Goal: Information Seeking & Learning: Learn about a topic

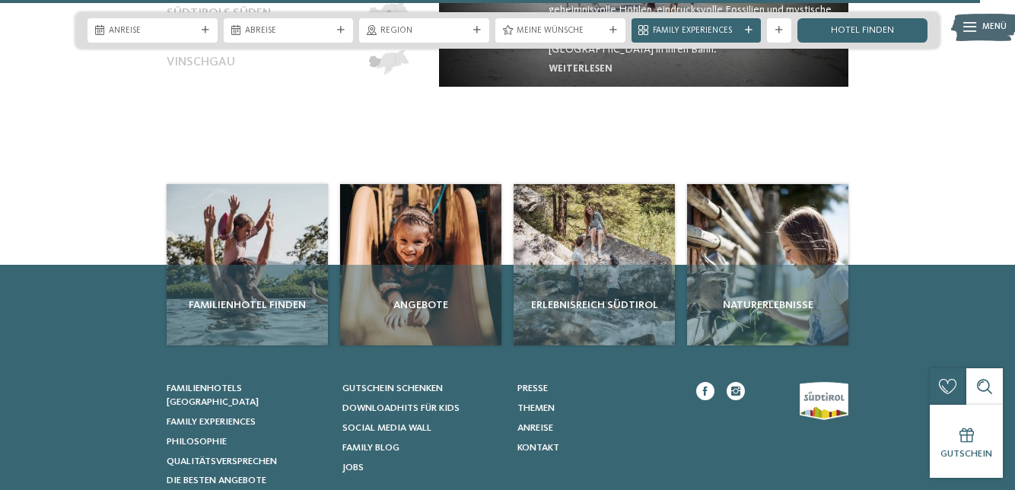
scroll to position [5365, 0]
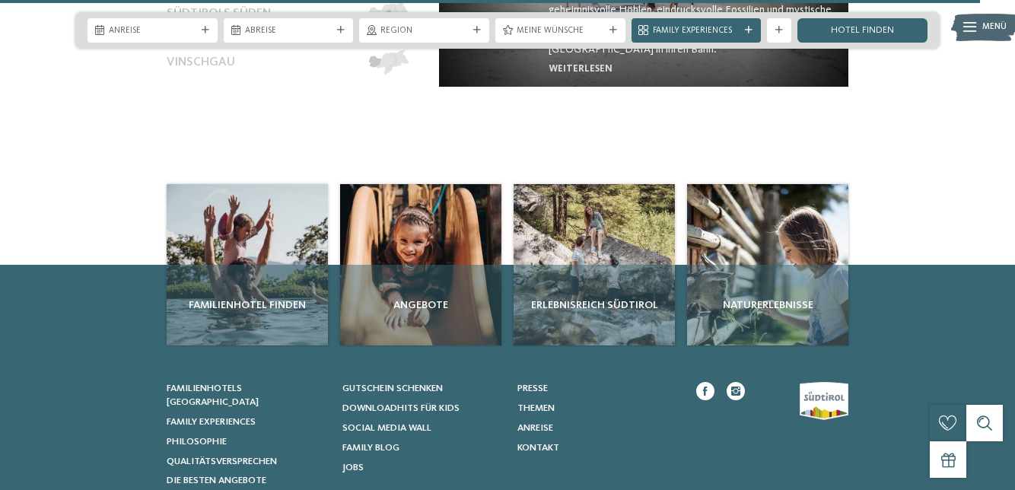
click at [433, 422] on link "Social Media Wall" at bounding box center [423, 429] width 161 height 14
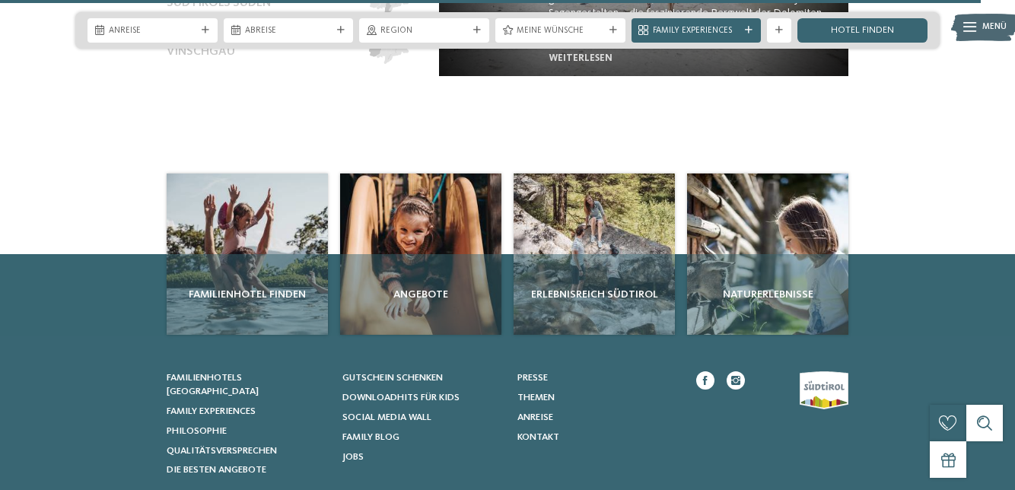
scroll to position [5429, 0]
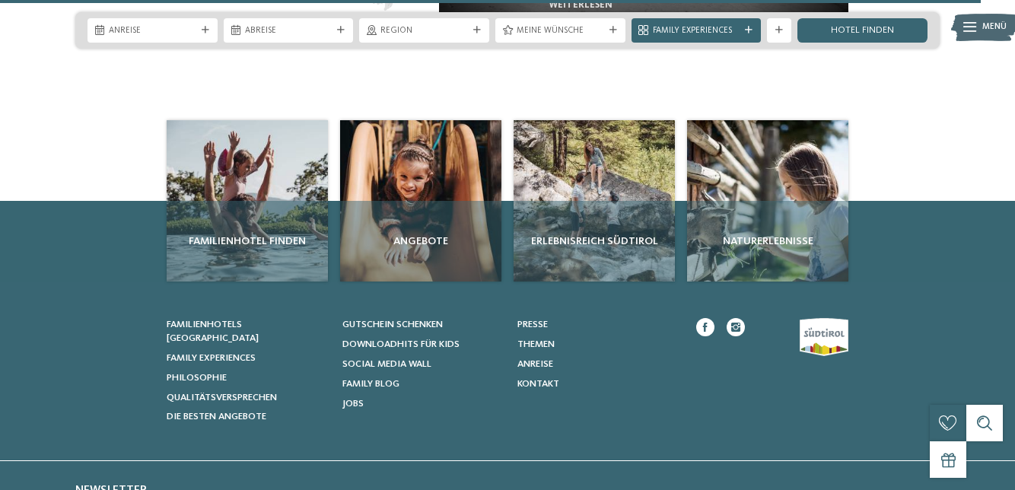
click at [435, 213] on div "Angebote" at bounding box center [420, 241] width 161 height 81
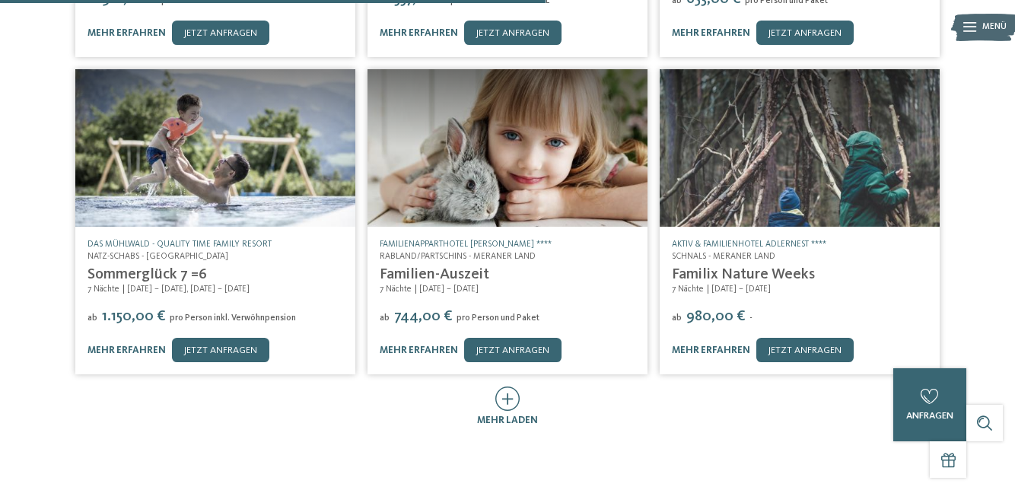
scroll to position [598, 0]
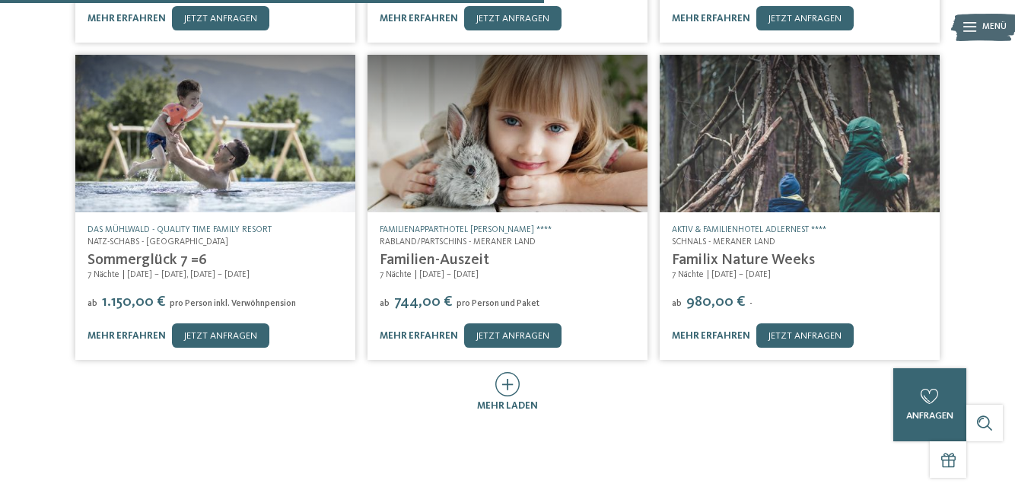
click at [508, 375] on icon at bounding box center [508, 384] width 25 height 24
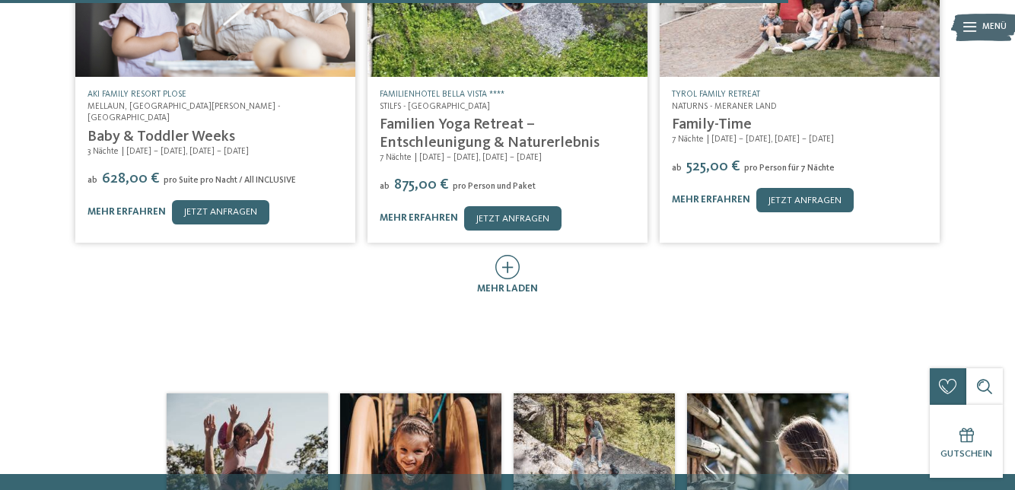
scroll to position [1389, 0]
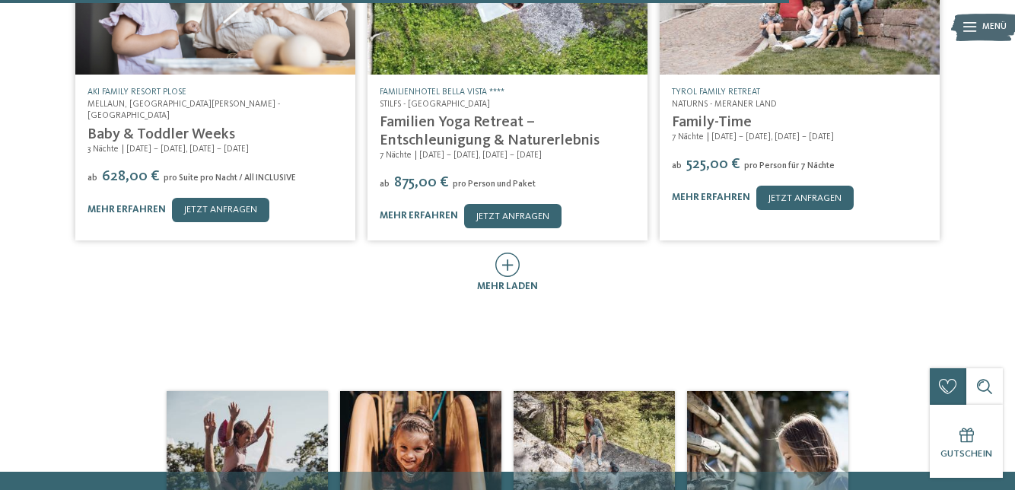
click at [513, 282] on span "mehr laden" at bounding box center [507, 287] width 61 height 10
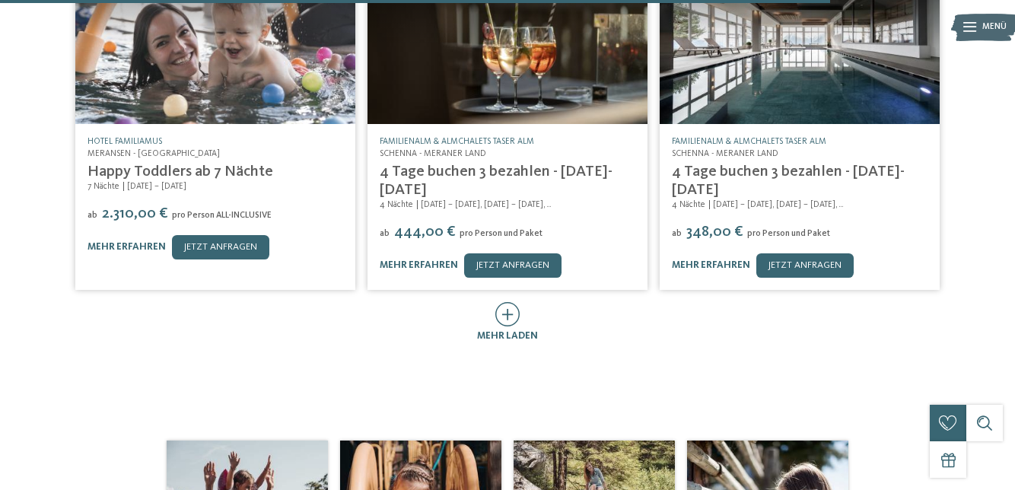
scroll to position [1996, 0]
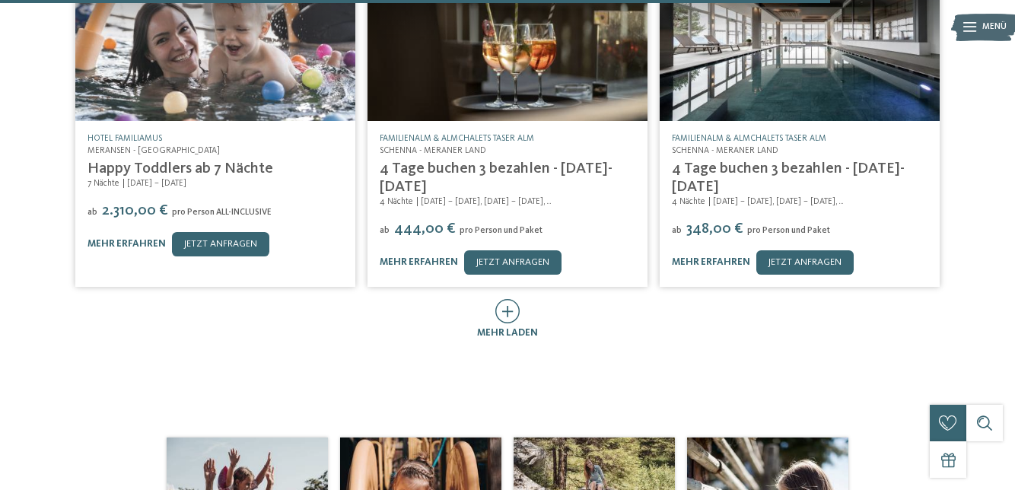
click at [520, 328] on span "mehr laden" at bounding box center [507, 333] width 61 height 10
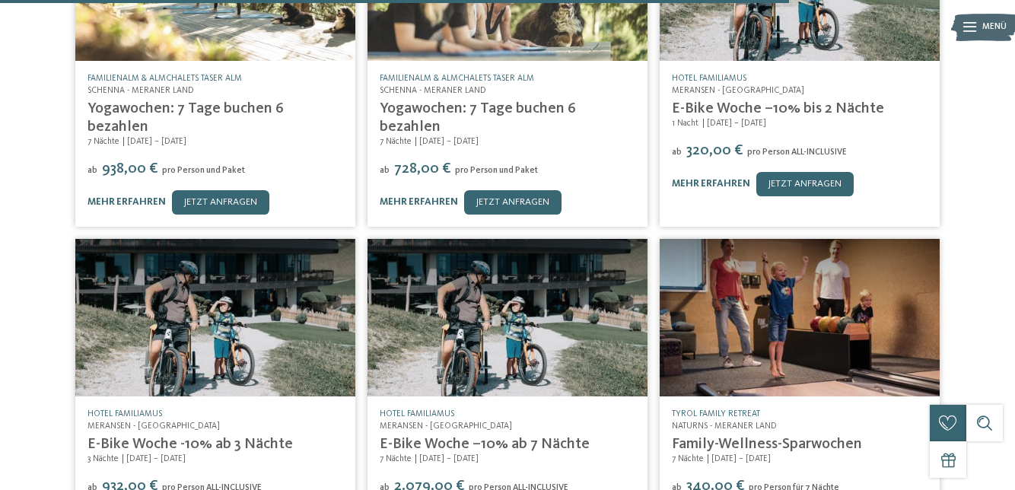
scroll to position [2393, 0]
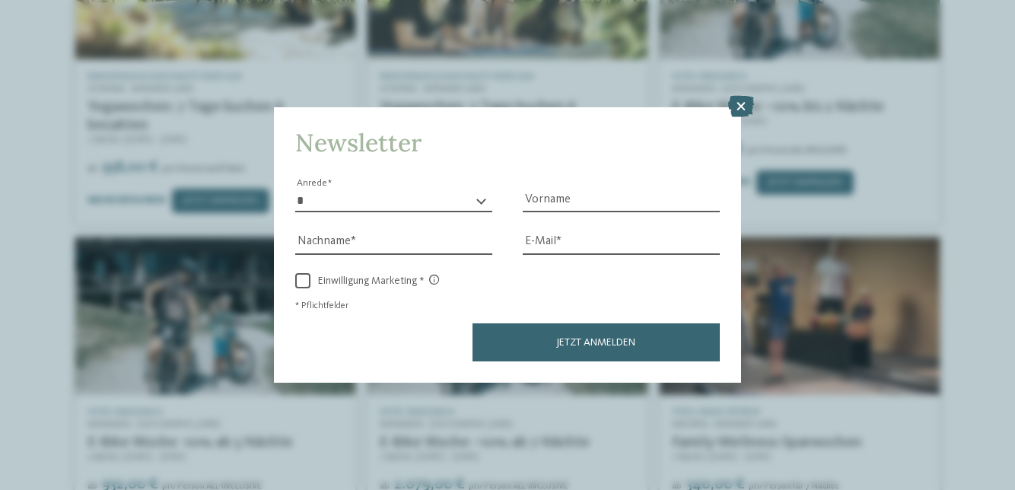
click at [751, 117] on icon at bounding box center [741, 106] width 26 height 21
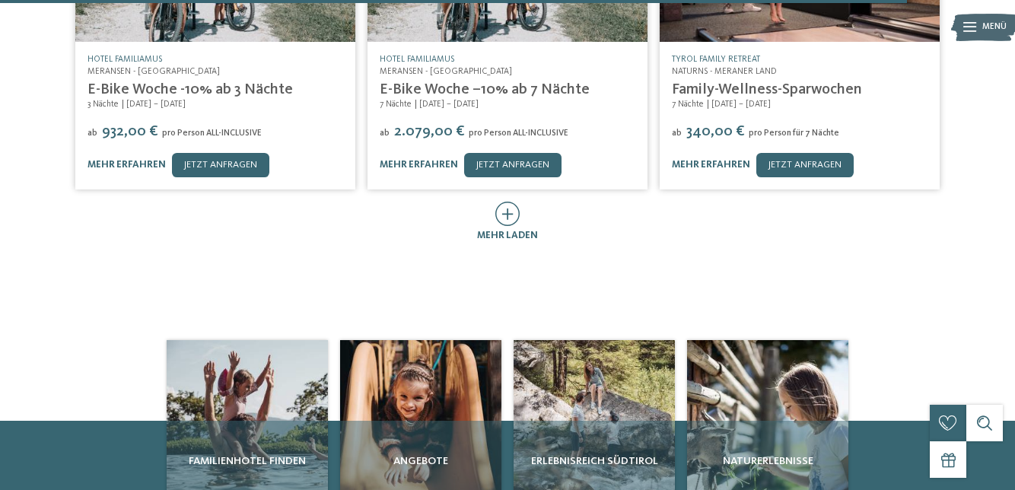
scroll to position [2748, 0]
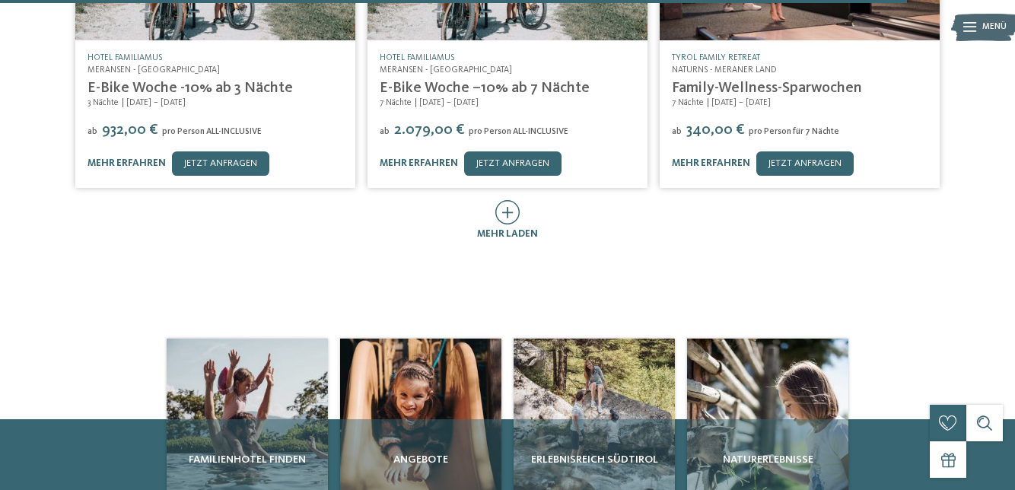
click at [519, 229] on span "mehr laden" at bounding box center [507, 234] width 61 height 10
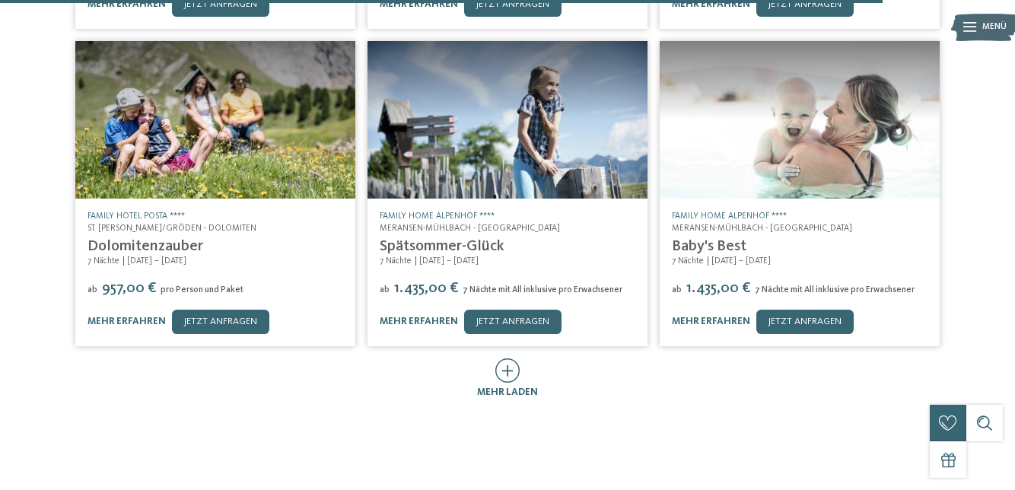
scroll to position [3227, 0]
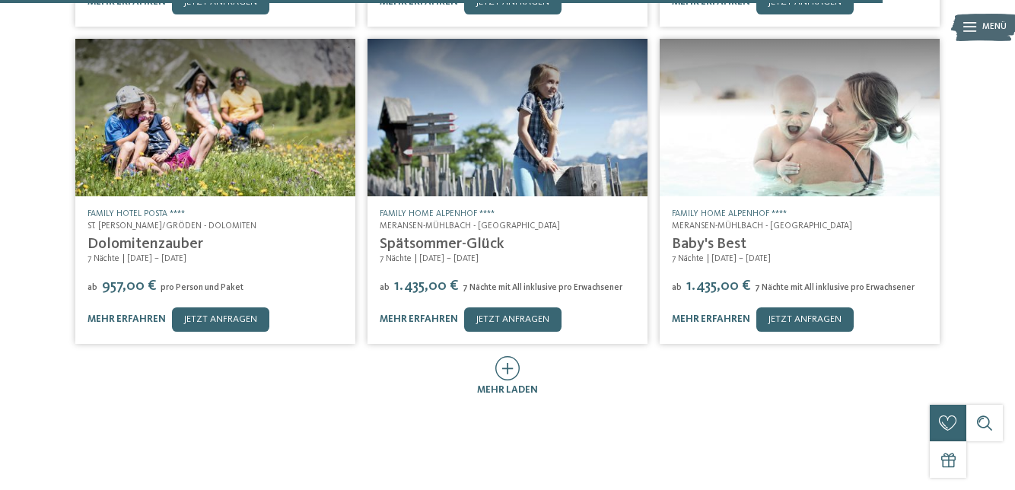
click at [508, 356] on icon at bounding box center [508, 368] width 25 height 24
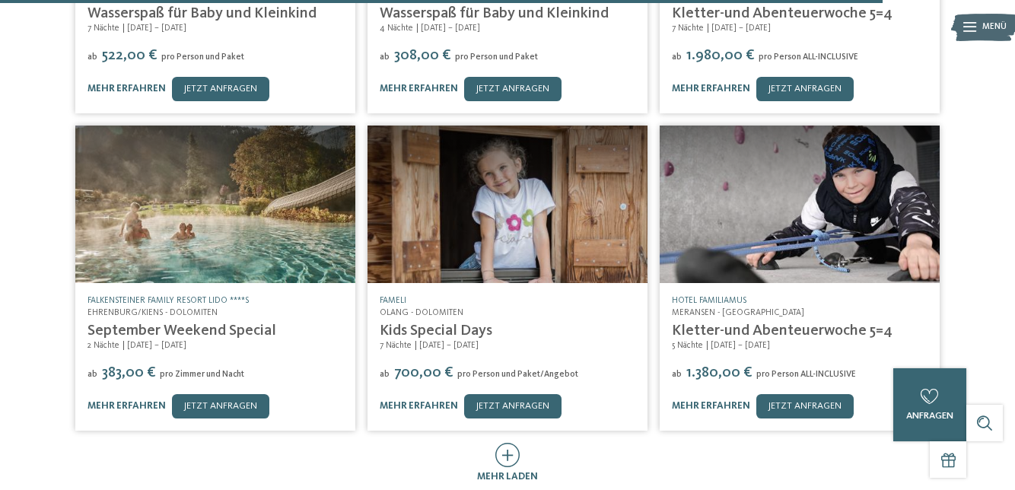
scroll to position [3777, 0]
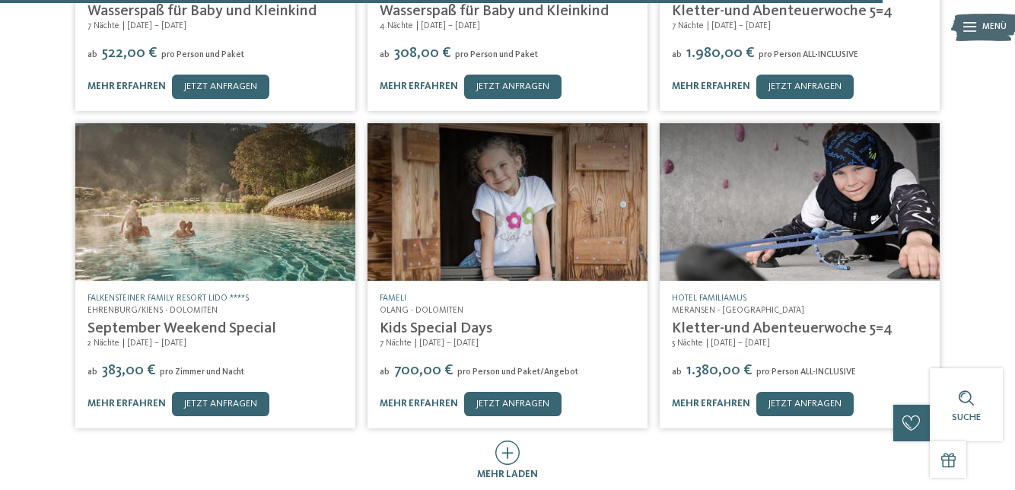
click at [530, 441] on div "mehr laden" at bounding box center [507, 461] width 61 height 41
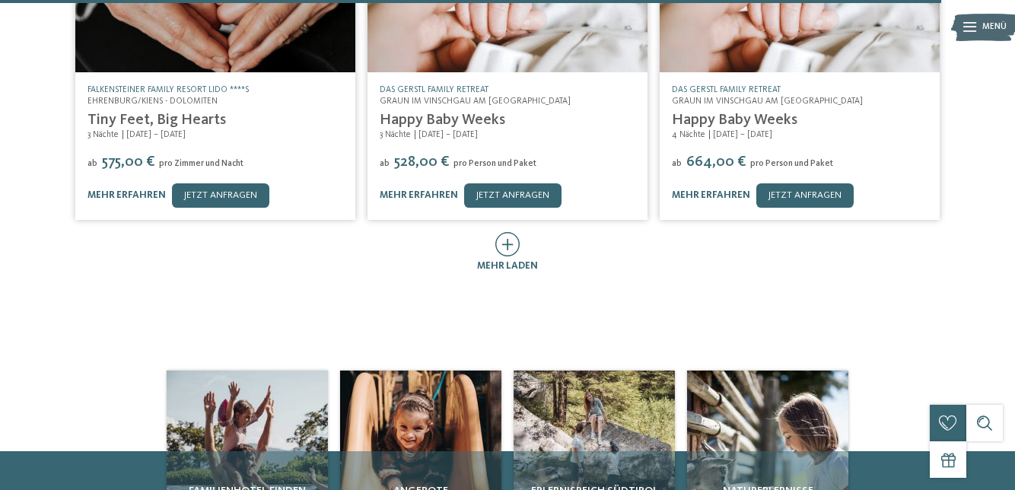
scroll to position [4619, 0]
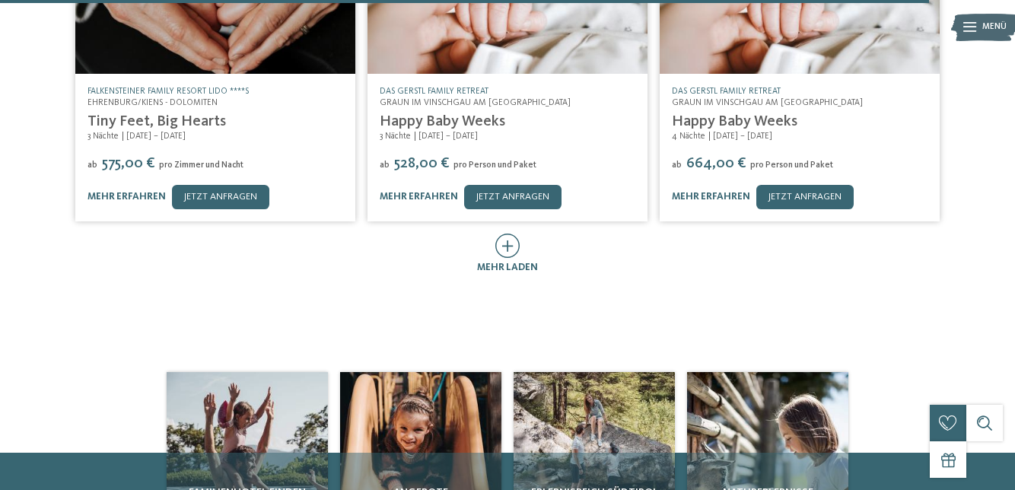
click at [520, 263] on span "mehr laden" at bounding box center [507, 268] width 61 height 10
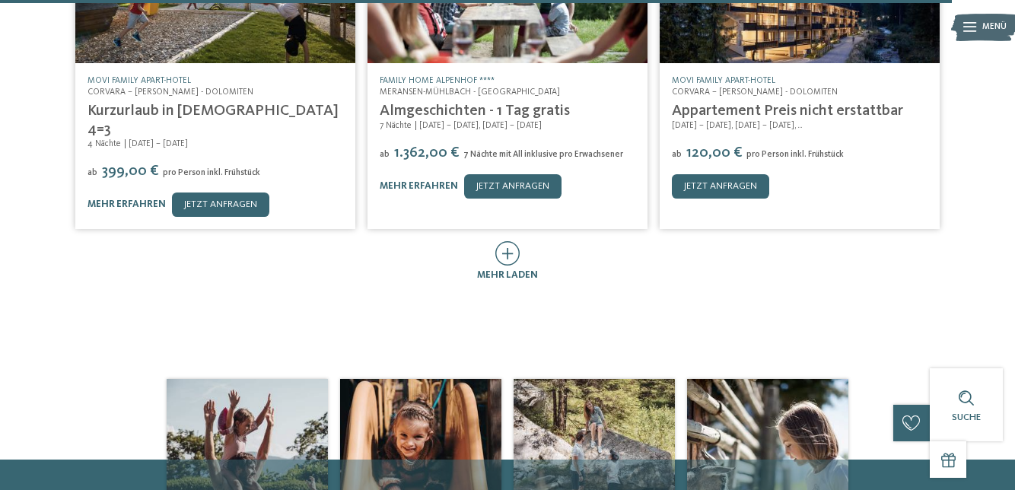
scroll to position [5284, 0]
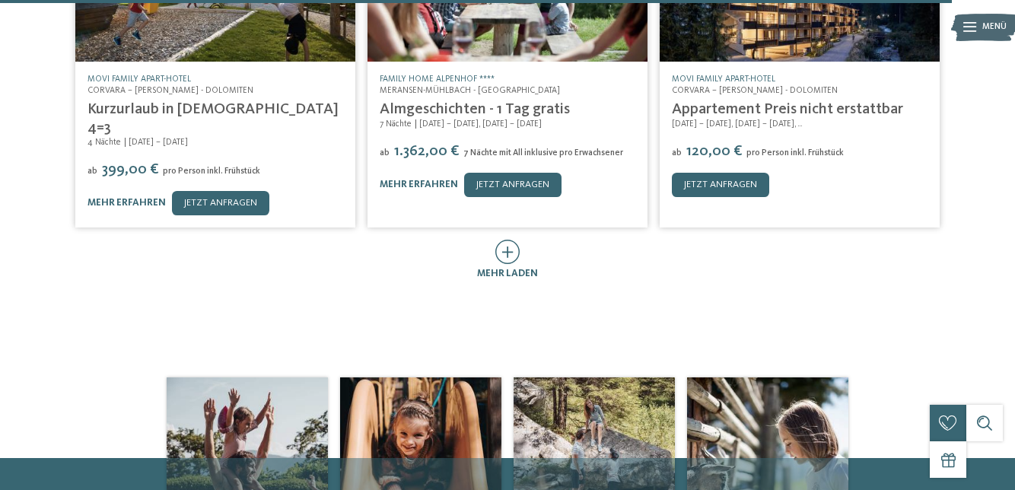
click at [531, 269] on span "mehr laden" at bounding box center [507, 274] width 61 height 10
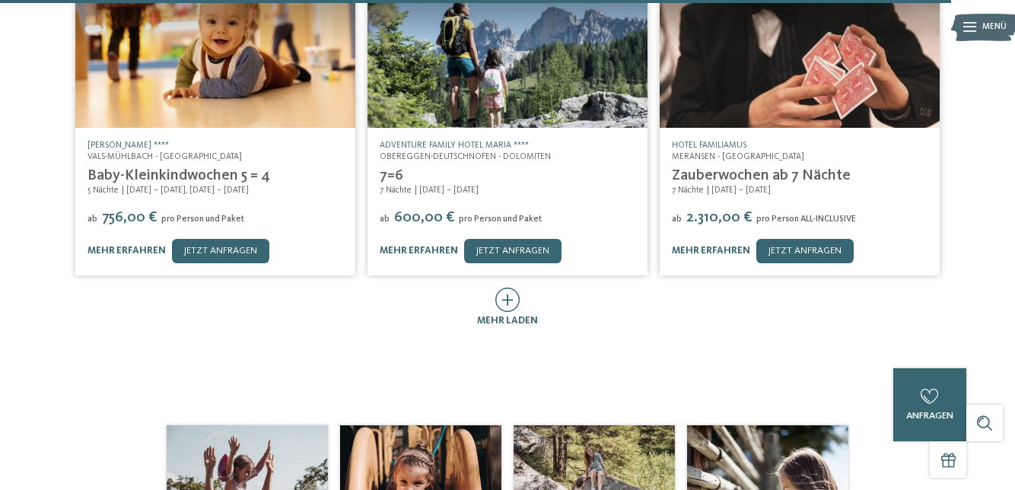
scroll to position [5873, 0]
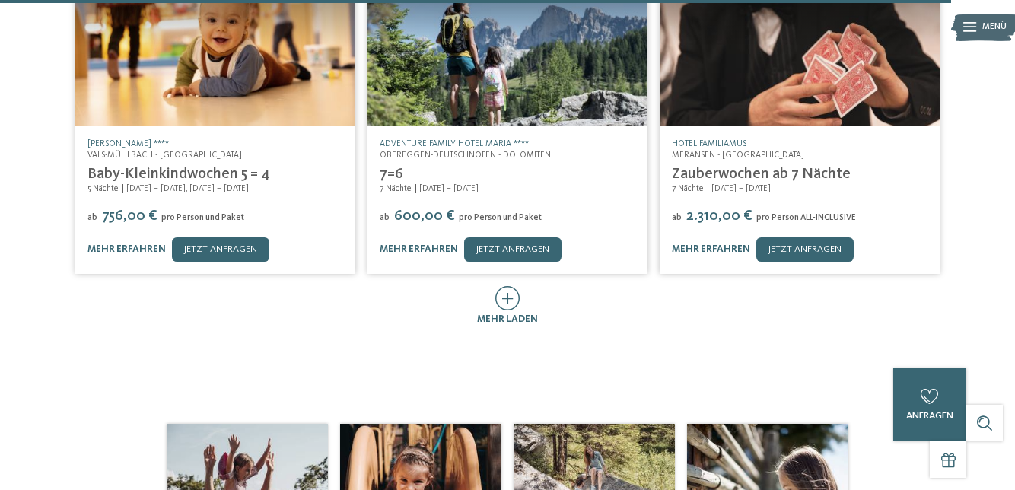
click at [515, 313] on div "mehr laden" at bounding box center [507, 320] width 61 height 14
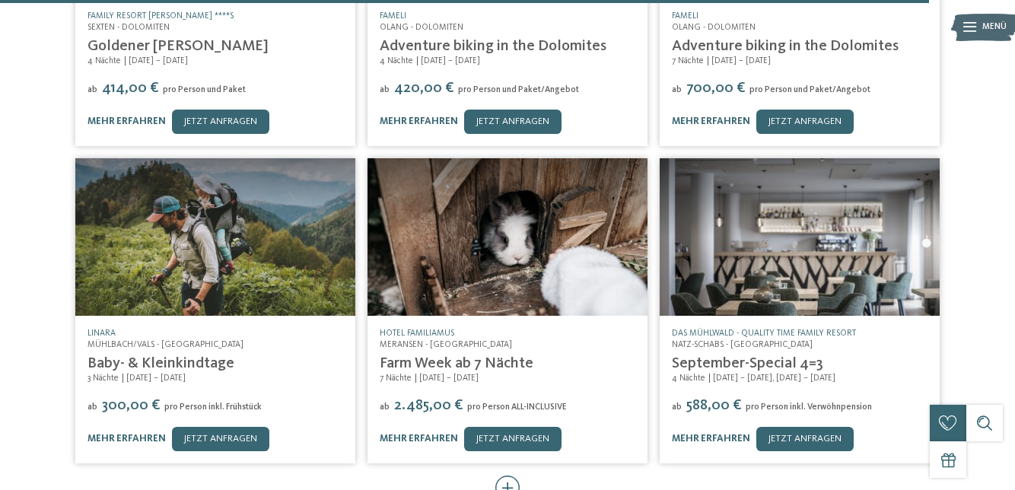
scroll to position [6319, 0]
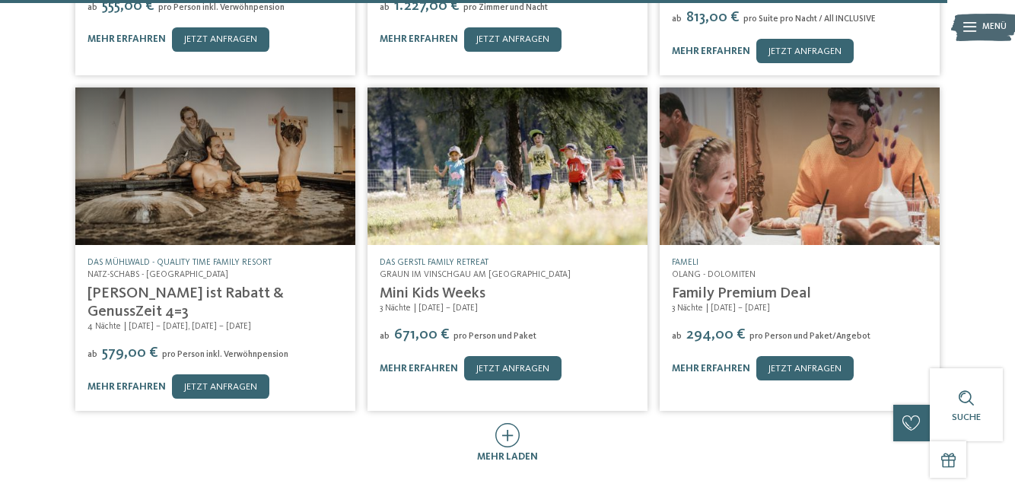
scroll to position [7036, 0]
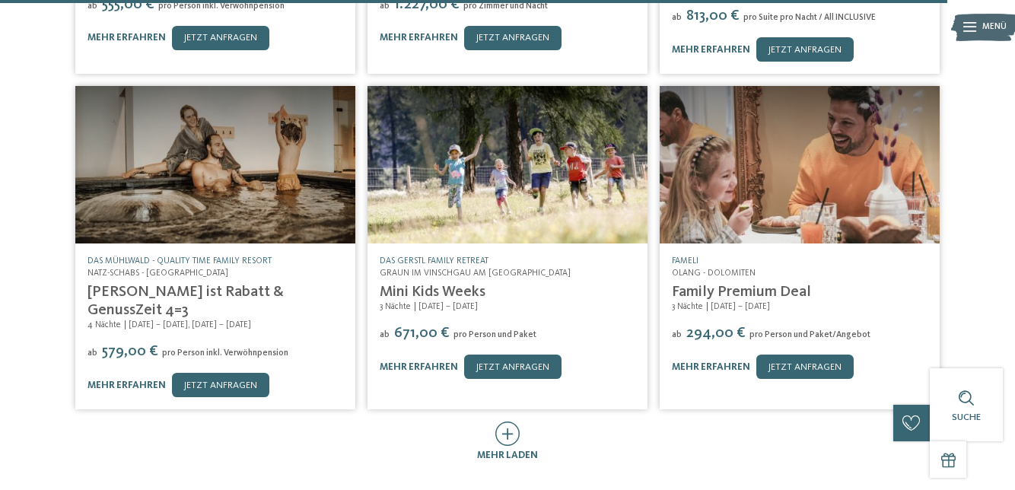
click at [516, 451] on span "mehr laden" at bounding box center [507, 456] width 61 height 10
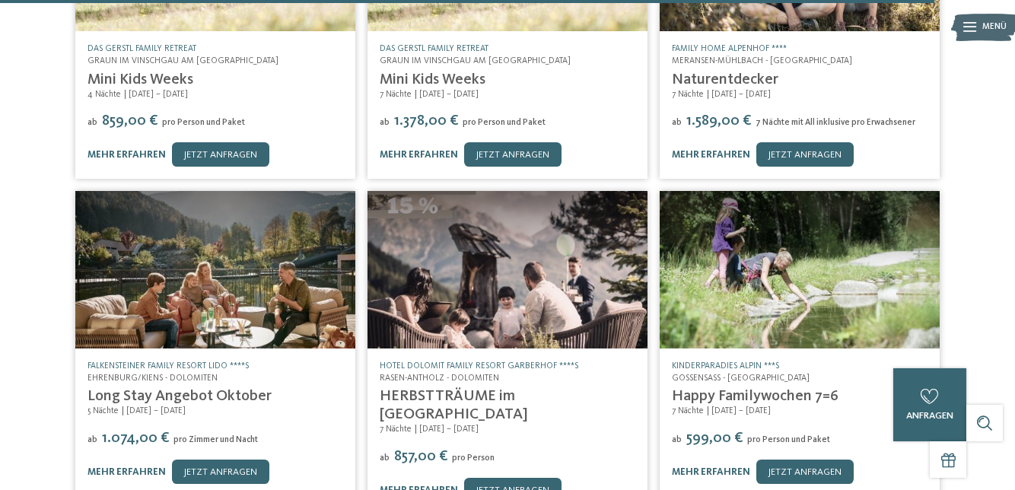
scroll to position [7586, 0]
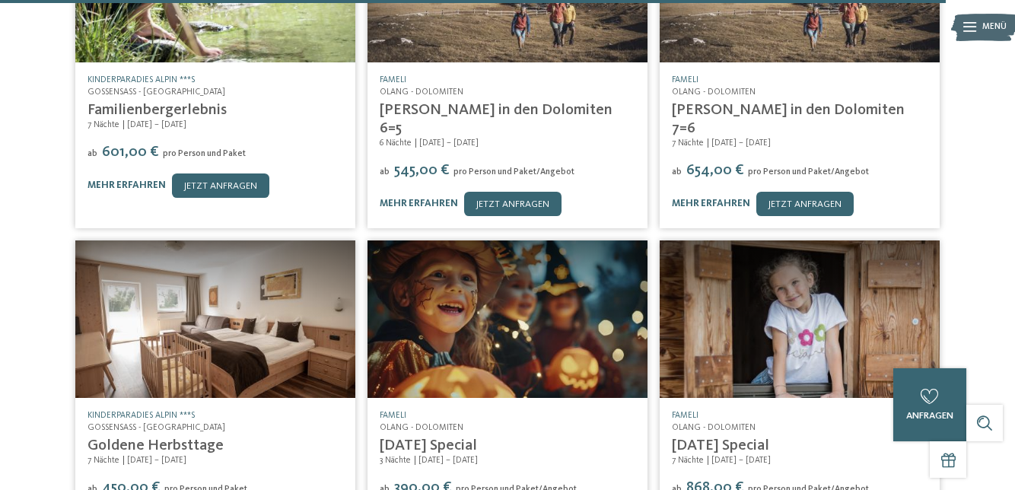
scroll to position [8209, 0]
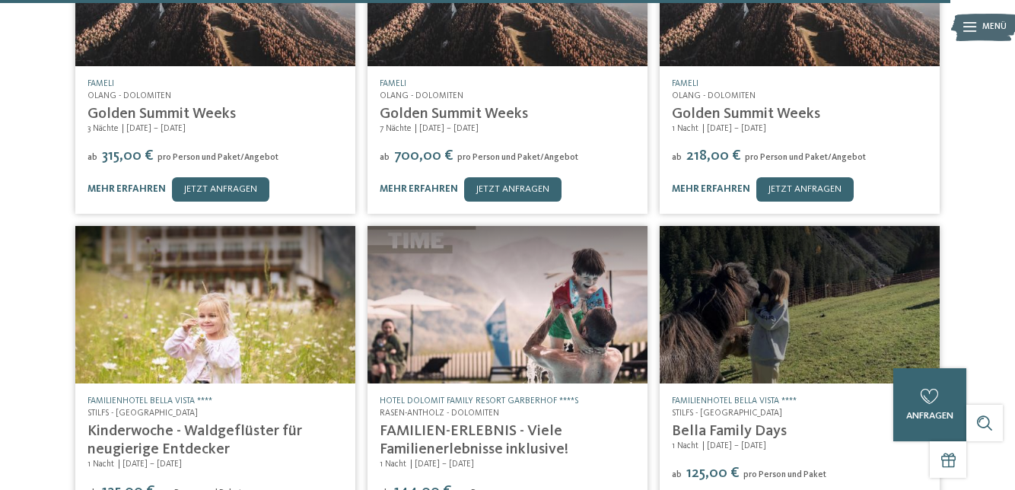
scroll to position [8858, 0]
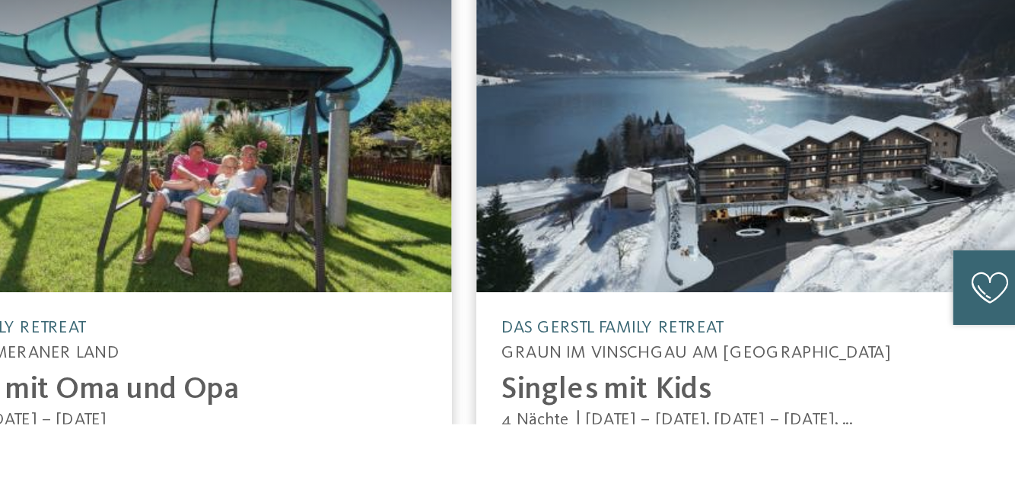
scroll to position [9465, 0]
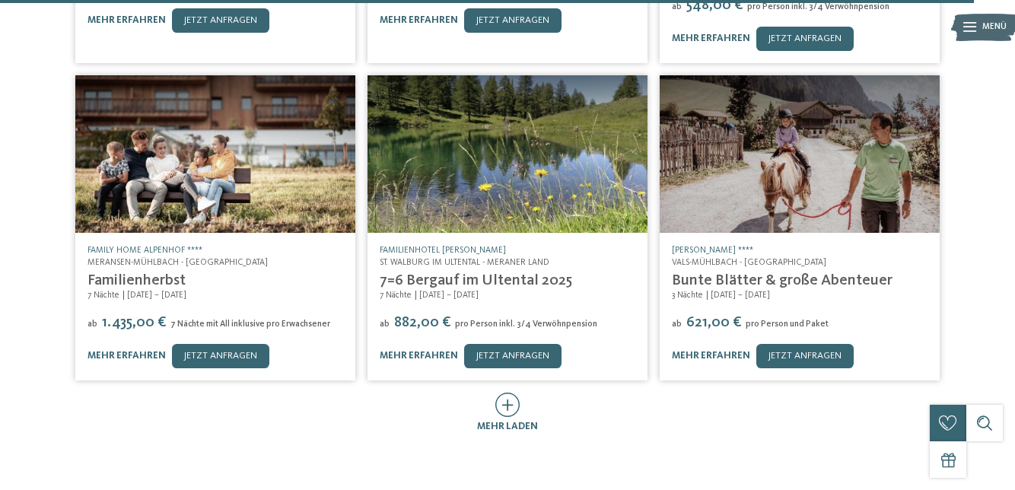
scroll to position [10313, 0]
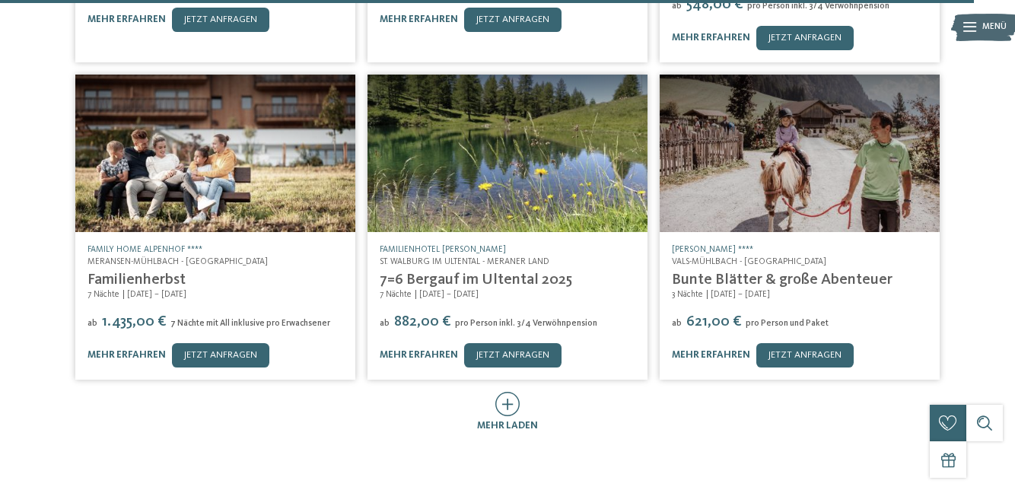
click at [528, 421] on span "mehr laden" at bounding box center [507, 426] width 61 height 10
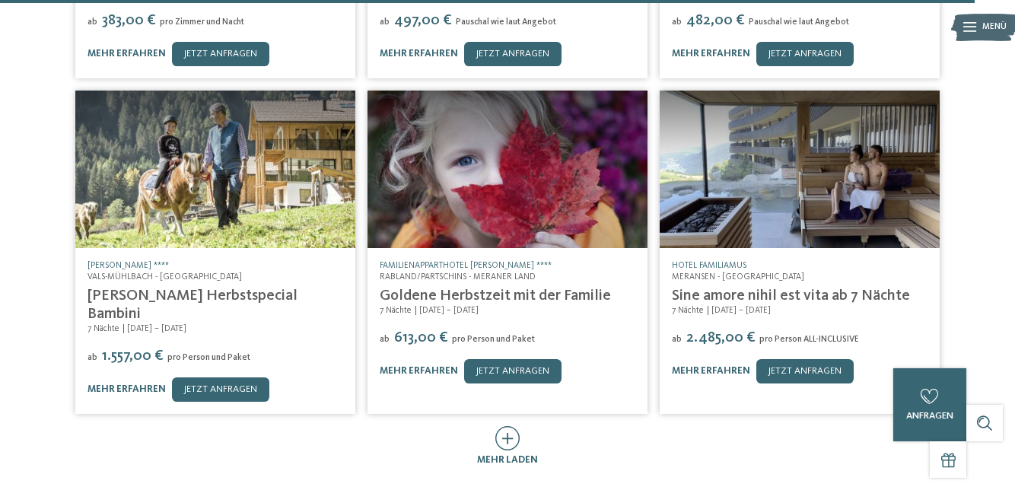
scroll to position [10932, 0]
click at [531, 455] on span "mehr laden" at bounding box center [507, 460] width 61 height 10
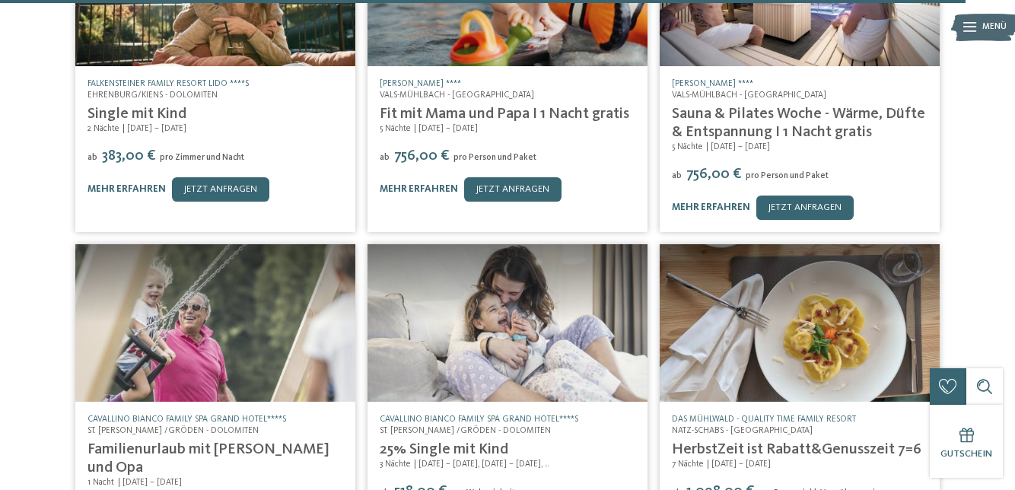
scroll to position [11450, 0]
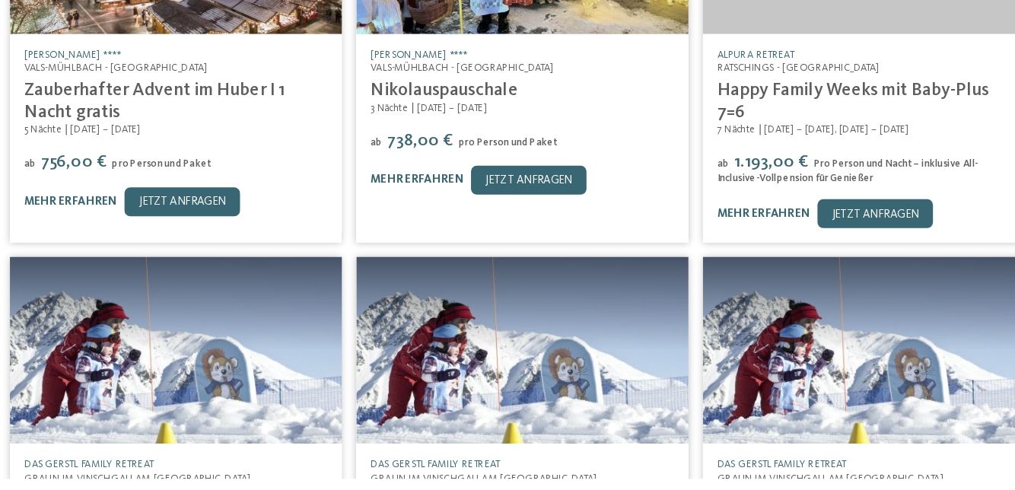
scroll to position [12074, 0]
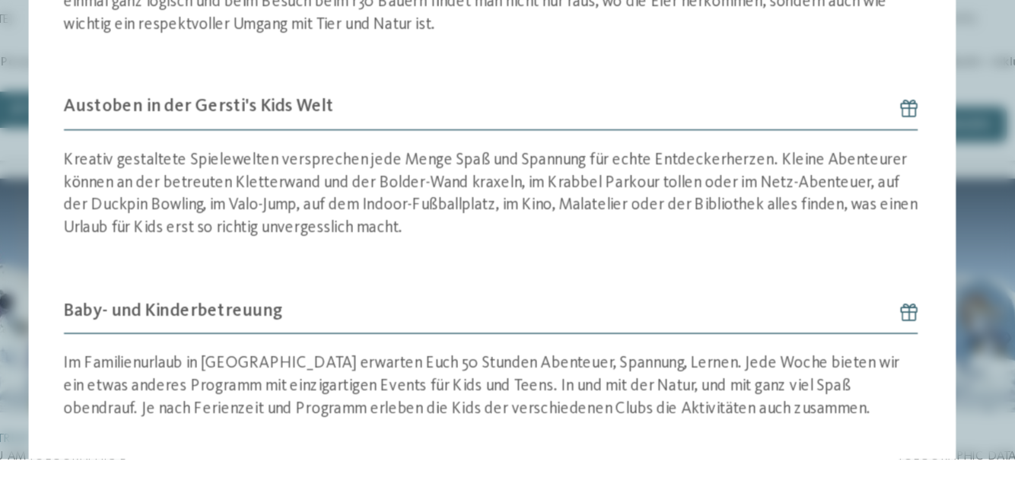
scroll to position [12074, 0]
